Goal: Task Accomplishment & Management: Use online tool/utility

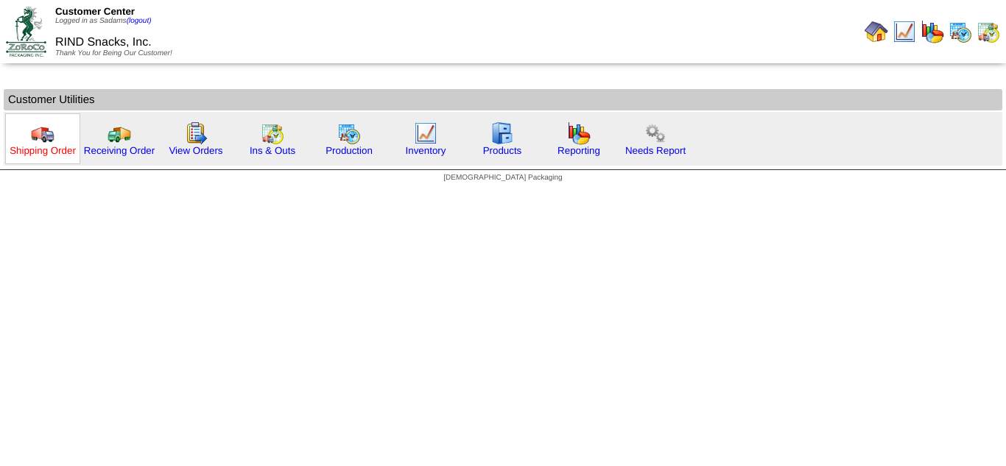
click at [40, 152] on link "Shipping Order" at bounding box center [43, 150] width 66 height 11
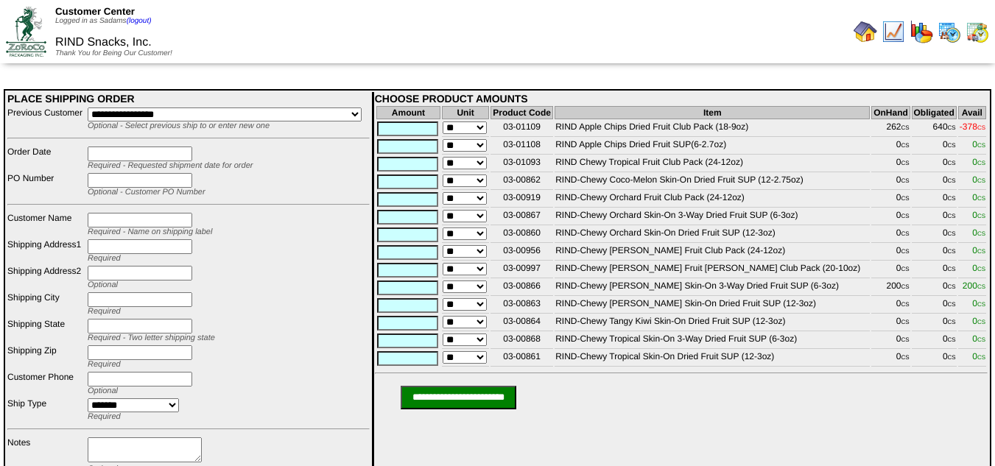
click at [536, 129] on td "03-01109" at bounding box center [522, 129] width 63 height 16
drag, startPoint x: 530, startPoint y: 127, endPoint x: 808, endPoint y: 381, distance: 376.5
click at [808, 381] on td "CHOOSE PRODUCT AMOUNTS Amount Unit Product Code Item OnHand Obligated Avail ** …" at bounding box center [680, 290] width 617 height 396
copy div "03-01109 RIND Apple Chips Dried Fruit Club Pack (18-9oz) 262 CS 640 CS -378 CS …"
click at [721, 52] on td at bounding box center [747, 31] width 496 height 60
